Goal: Task Accomplishment & Management: Use online tool/utility

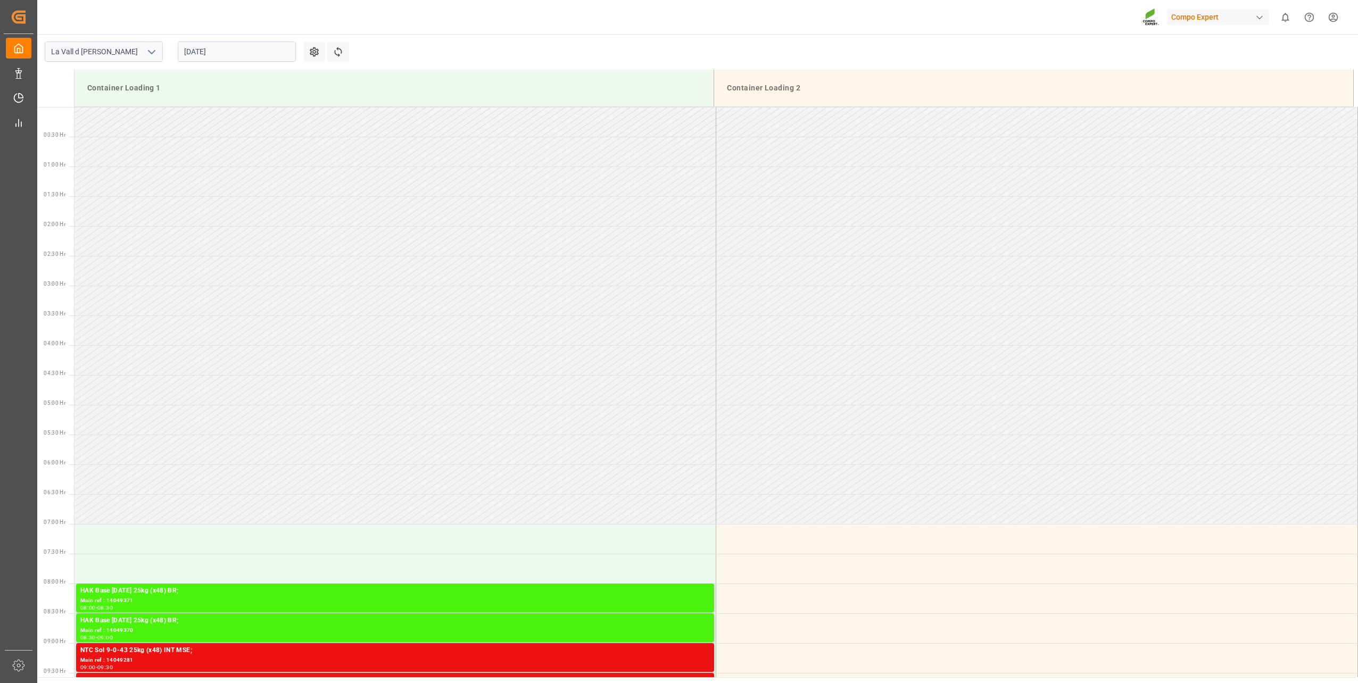
scroll to position [429, 0]
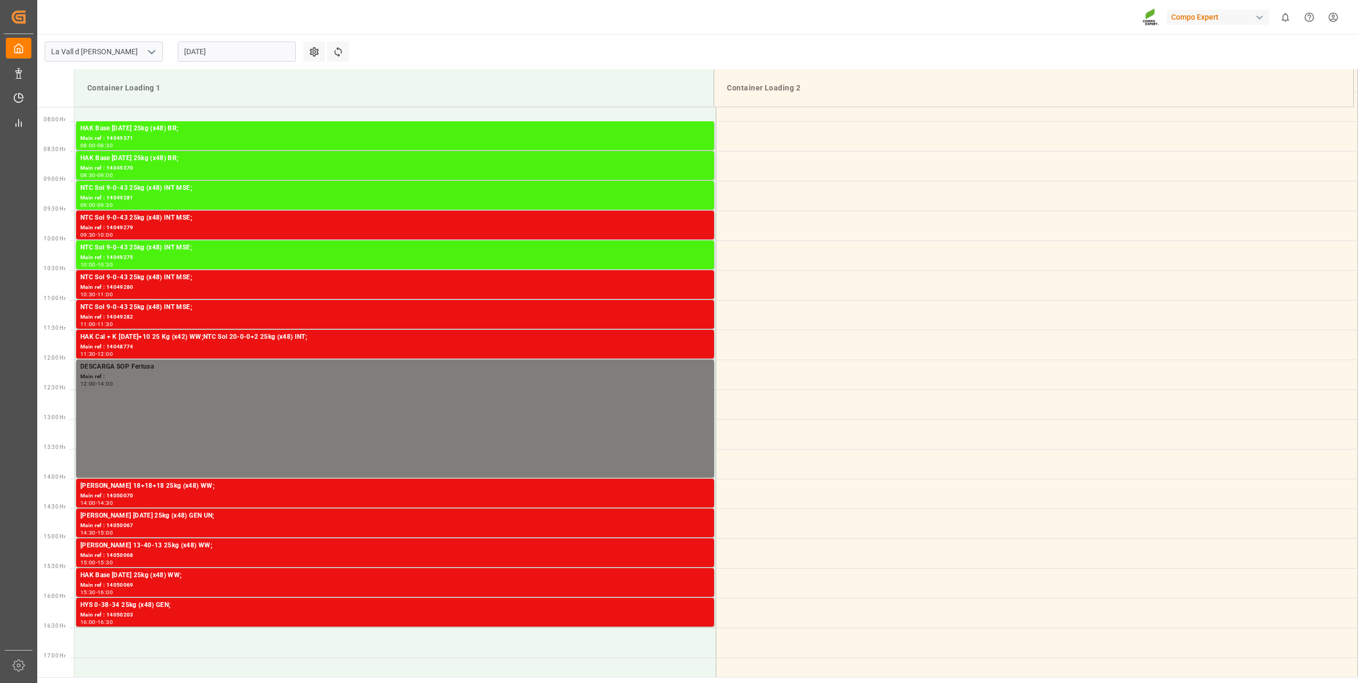
scroll to position [649, 0]
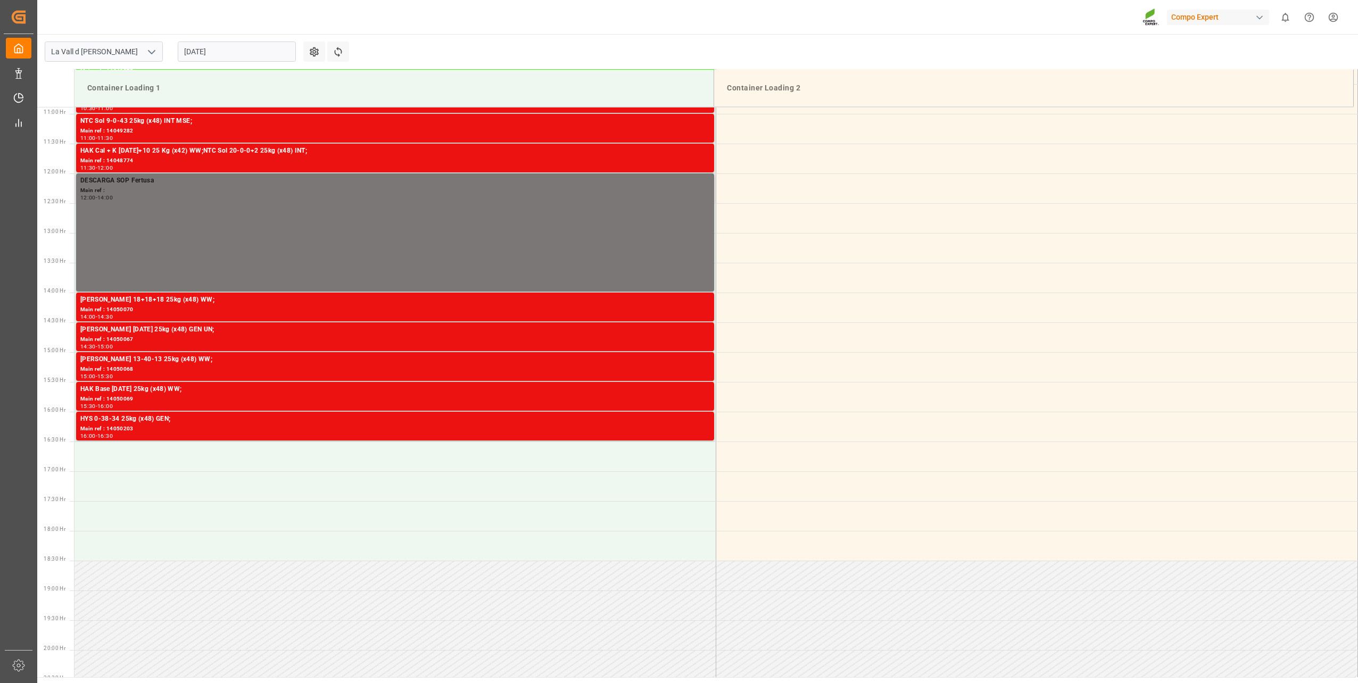
drag, startPoint x: 756, startPoint y: 32, endPoint x: 674, endPoint y: 195, distance: 182.8
click at [756, 32] on div "Compo Expert 0 Notifications Only show unread All Watching Mark all categories …" at bounding box center [694, 17] width 1328 height 34
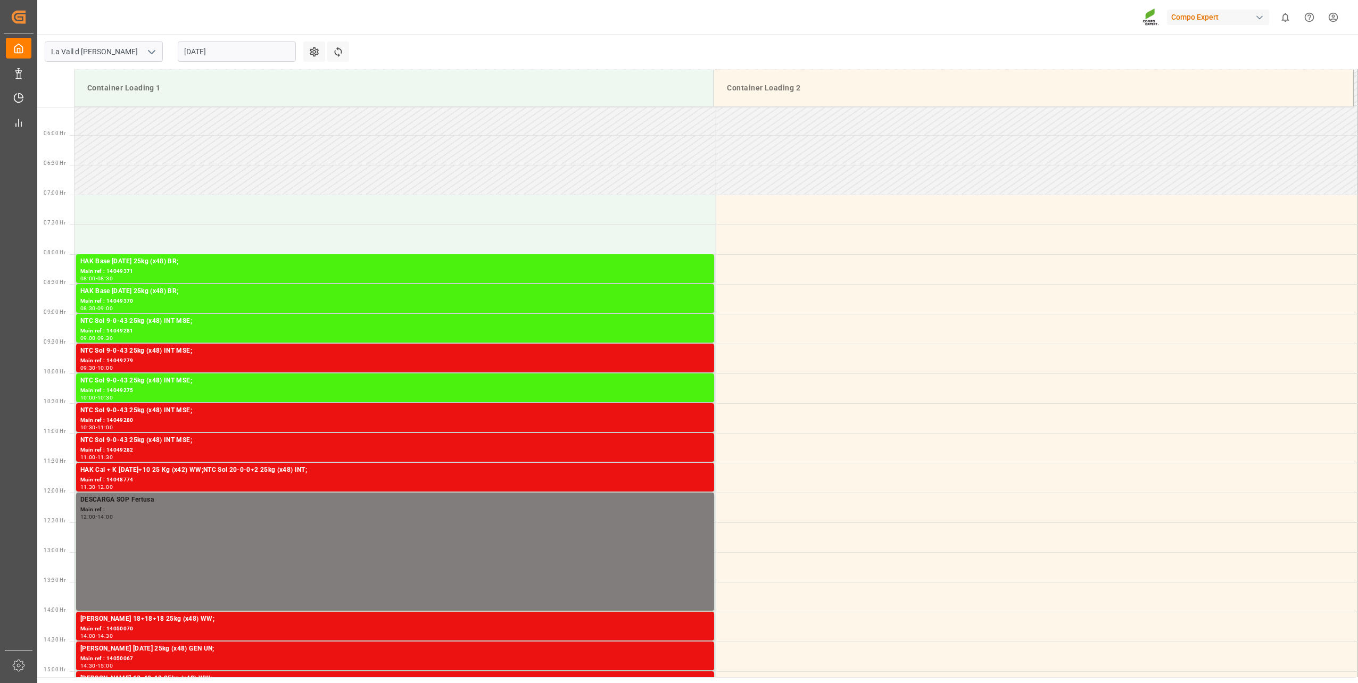
scroll to position [329, 0]
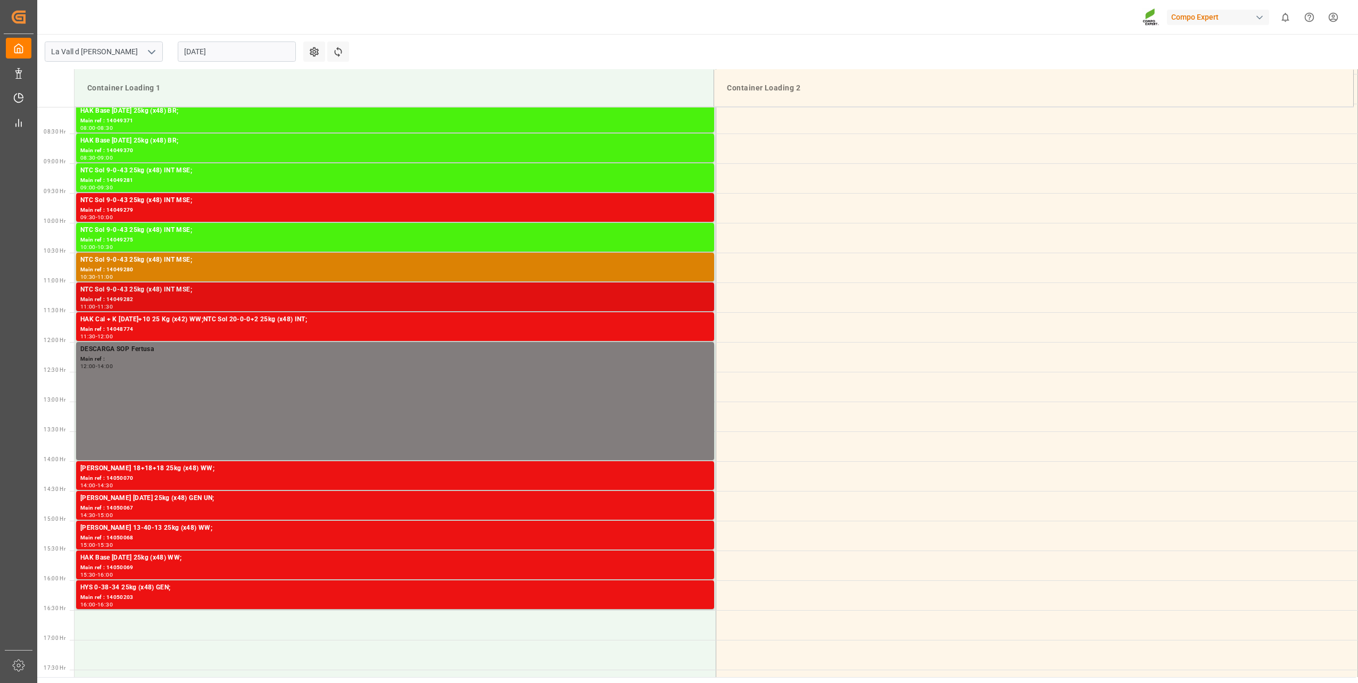
scroll to position [489, 0]
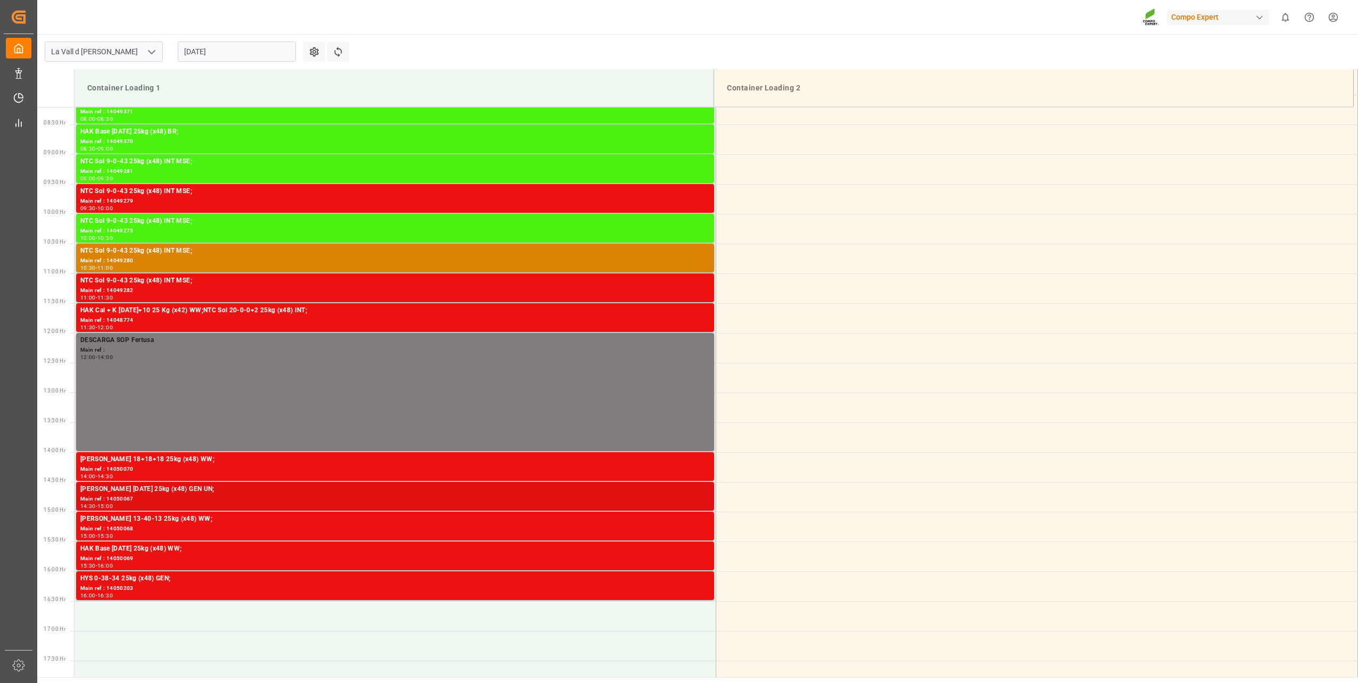
click at [162, 496] on div "Main ref : 14050067" at bounding box center [395, 499] width 630 height 9
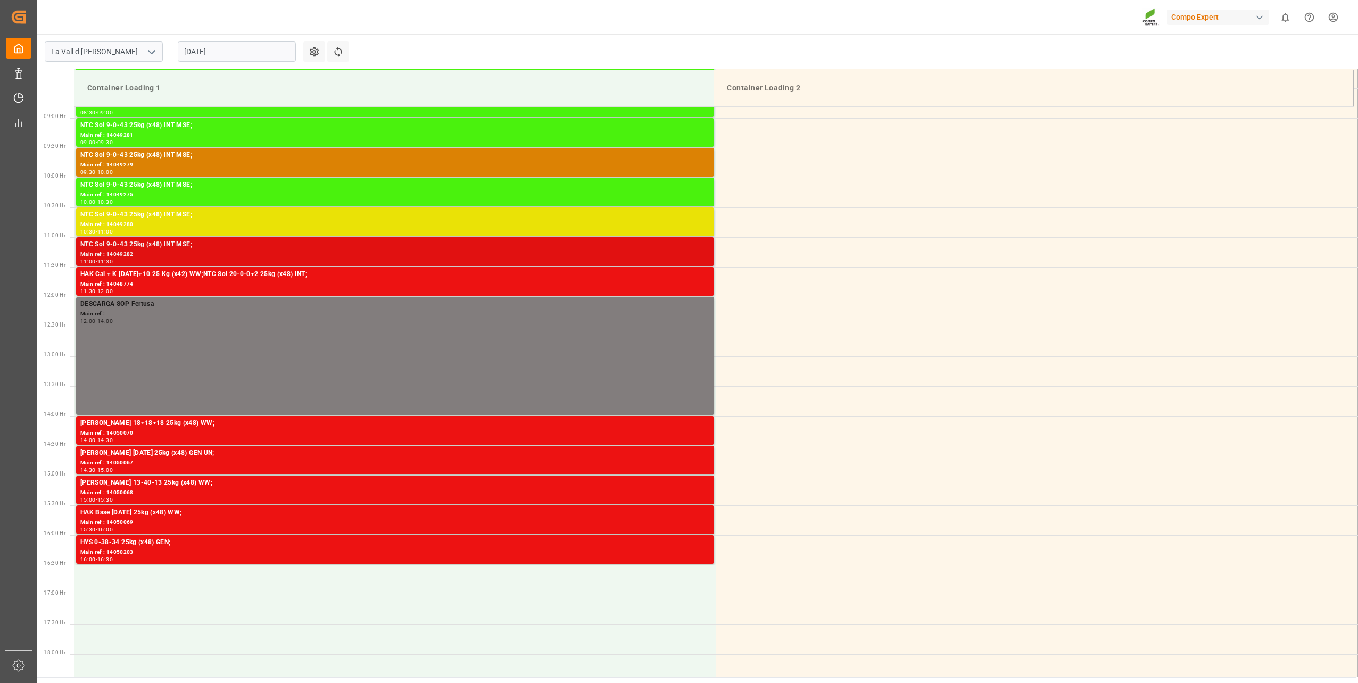
scroll to position [549, 0]
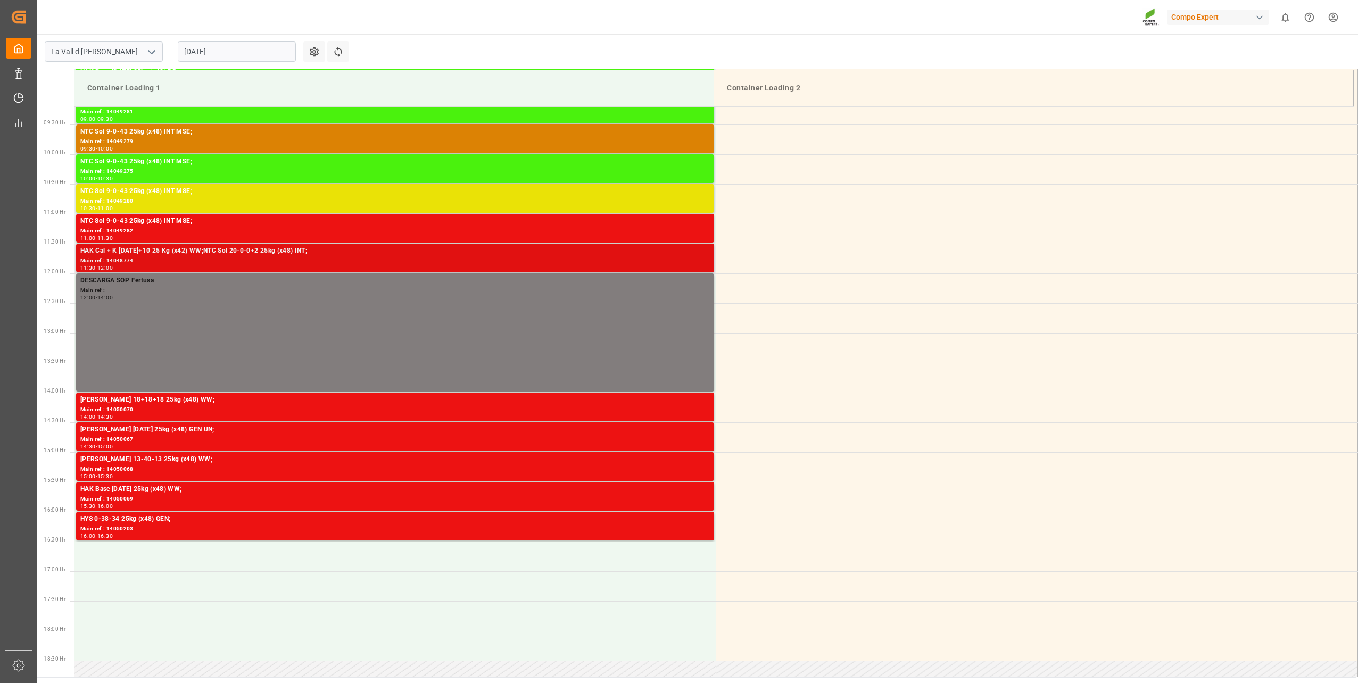
click at [188, 253] on div "HAK Cal + K [DATE]+10 25 Kg (x42) WW;NTC Sol 20-0-0+2 25kg (x48) INT;" at bounding box center [395, 251] width 630 height 11
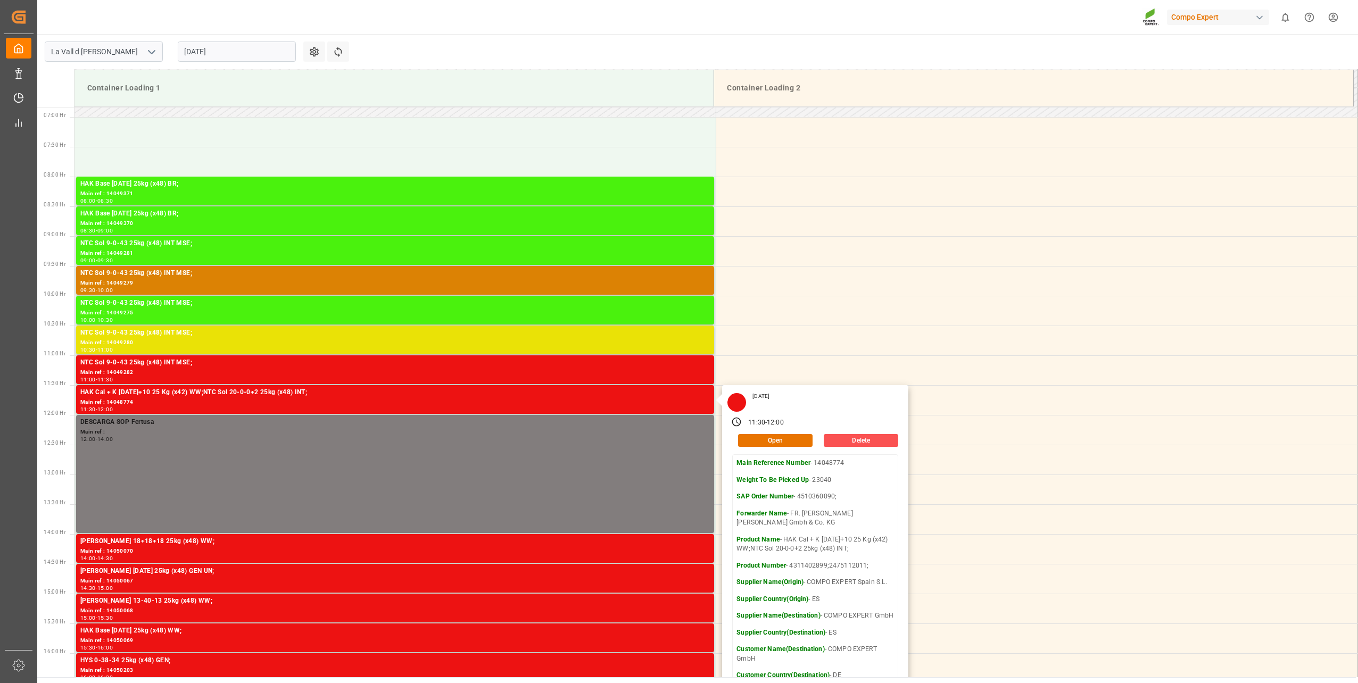
scroll to position [389, 0]
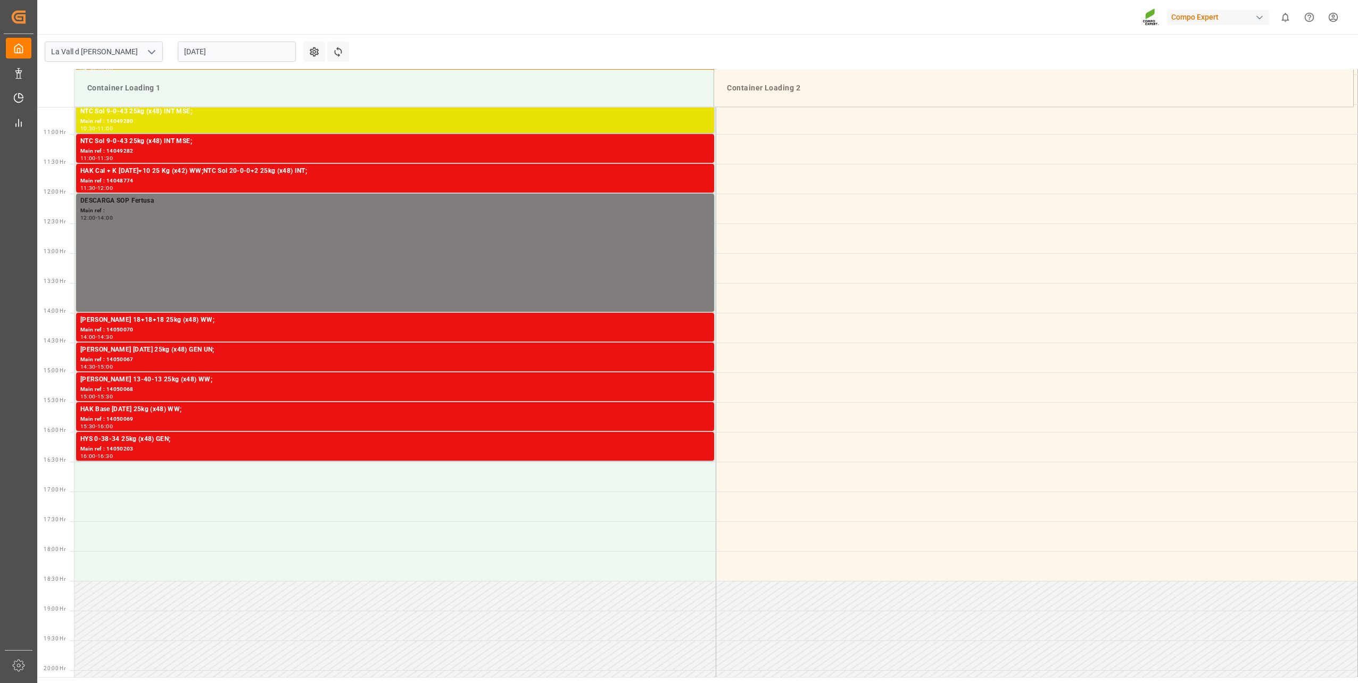
scroll to position [708, 0]
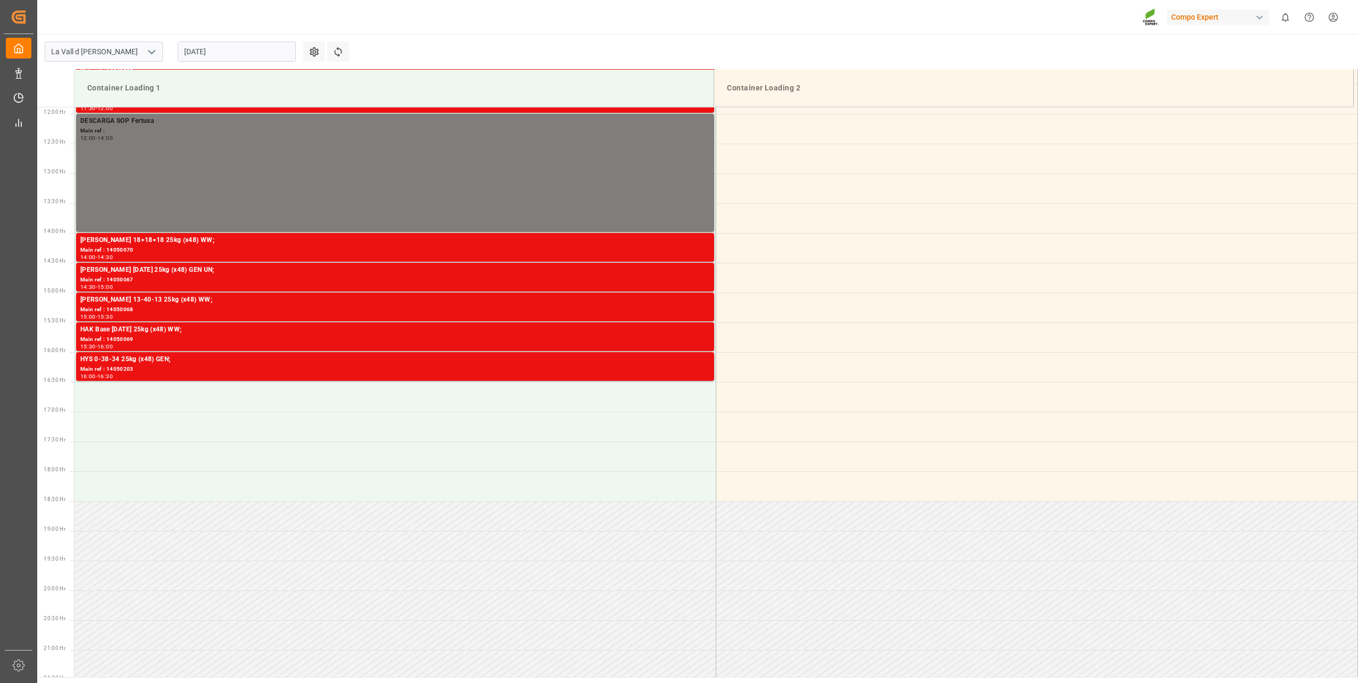
click at [411, 34] on header "Compo Expert 0 Notifications Only show unread All Watching Mark all categories …" at bounding box center [694, 17] width 1328 height 35
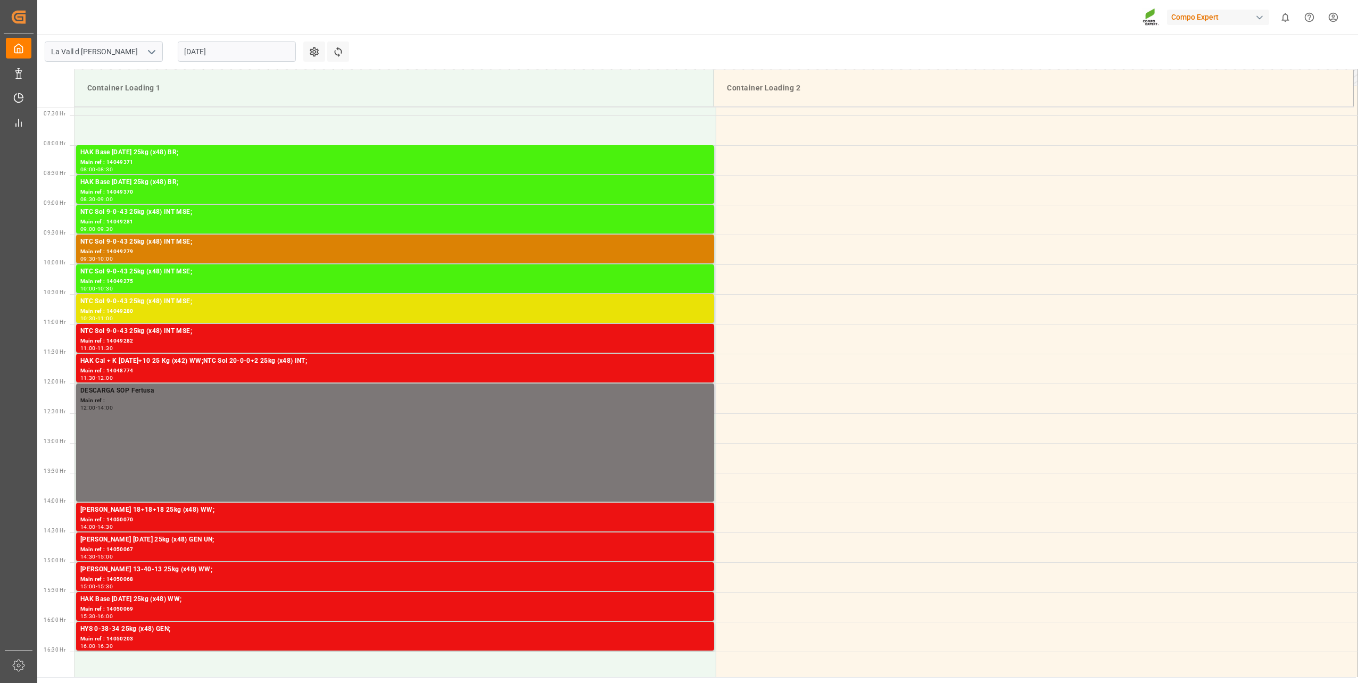
scroll to position [389, 0]
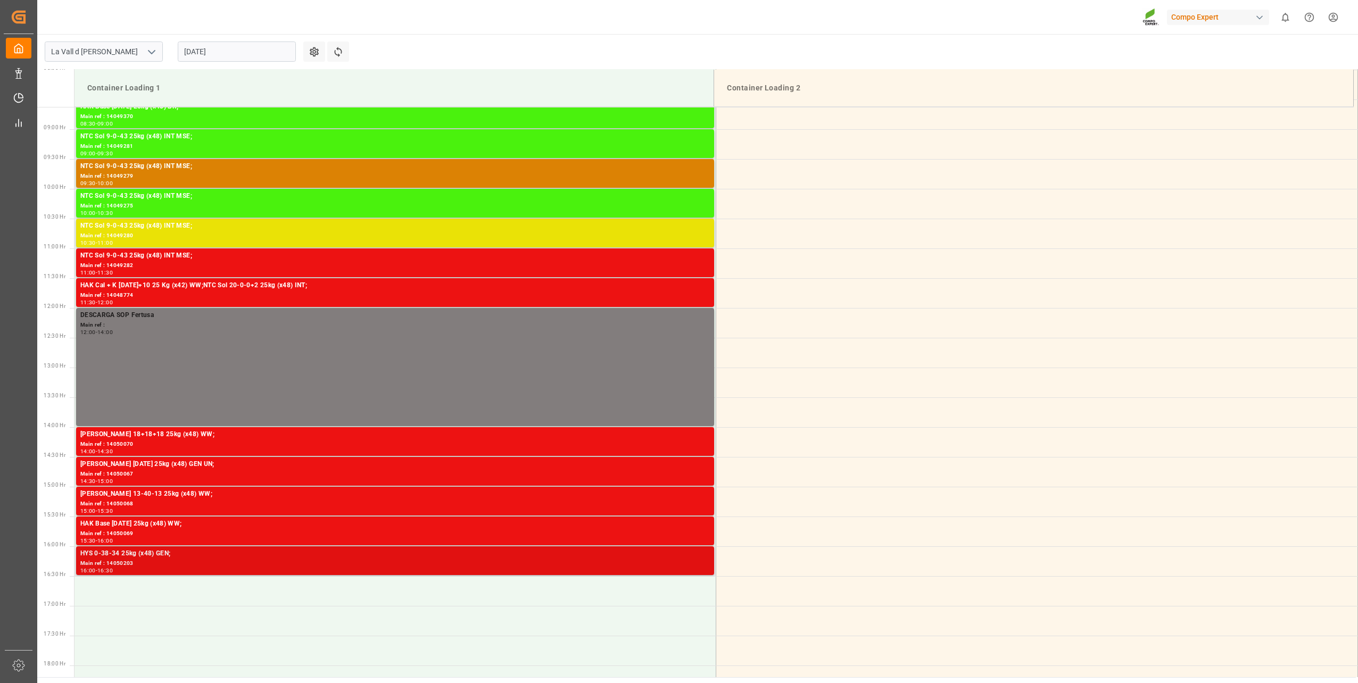
scroll to position [542, 0]
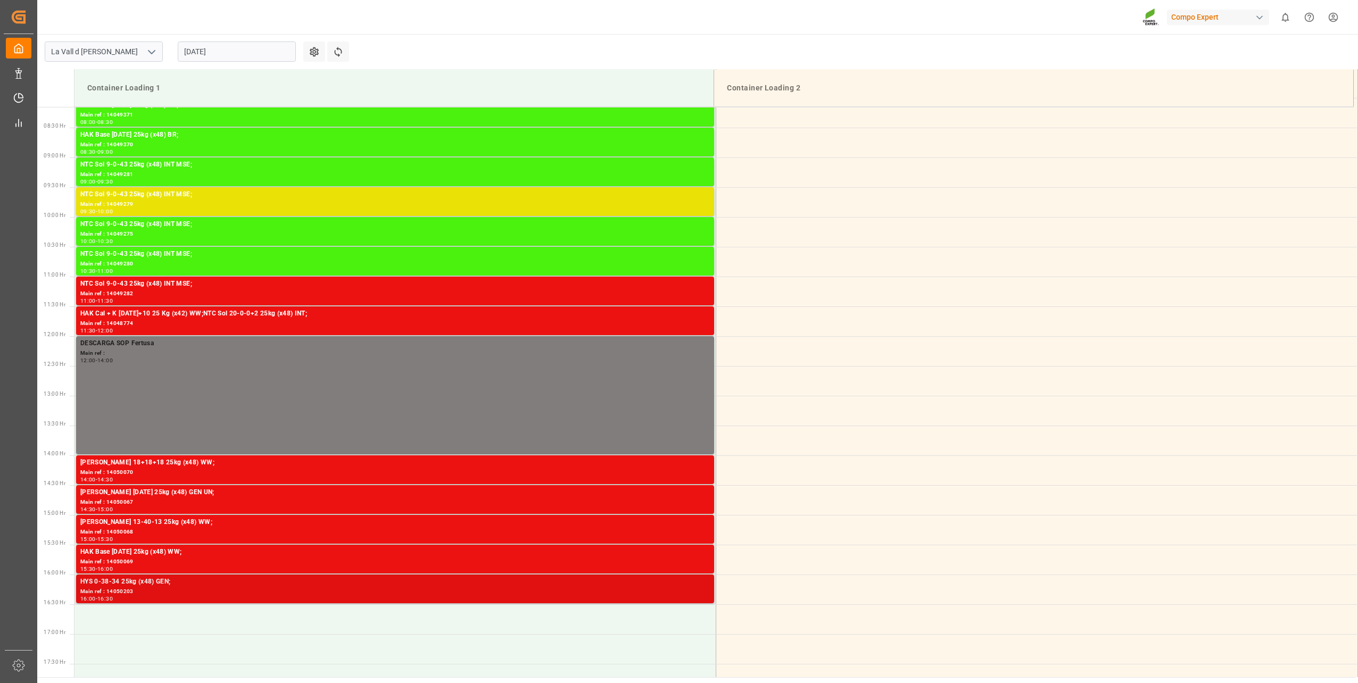
scroll to position [495, 0]
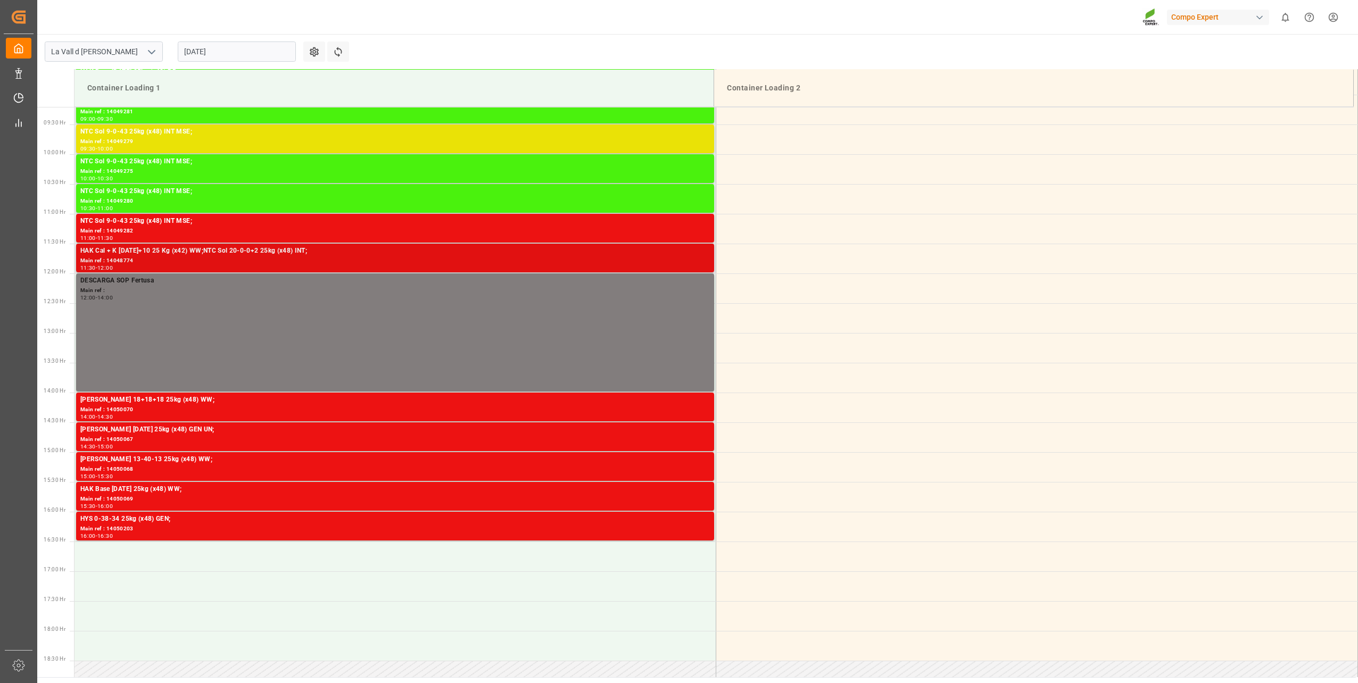
scroll to position [495, 0]
